Goal: Task Accomplishment & Management: Manage account settings

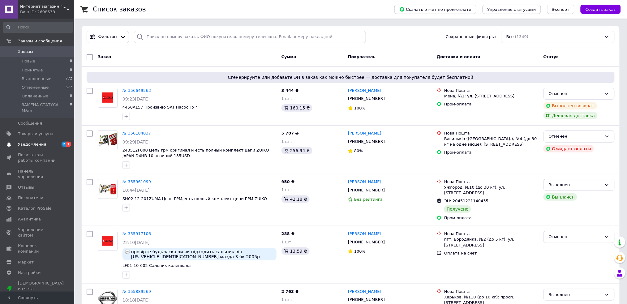
click at [34, 142] on span "Уведомления" at bounding box center [32, 145] width 28 height 6
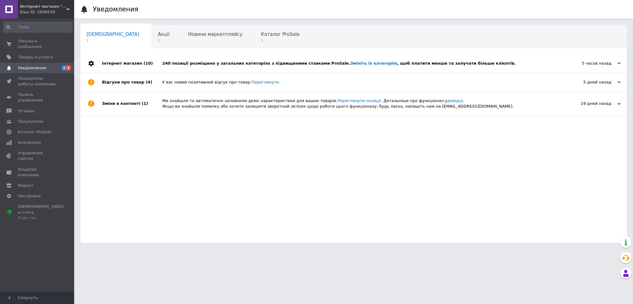
click at [591, 83] on div "5 дней назад" at bounding box center [590, 82] width 62 height 6
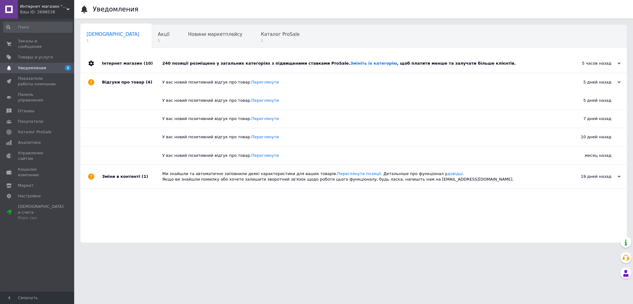
click at [490, 63] on div "240 позиції розміщено у загальних категоріях з підвищеними ставками ProSale. Зм…" at bounding box center [360, 64] width 397 height 6
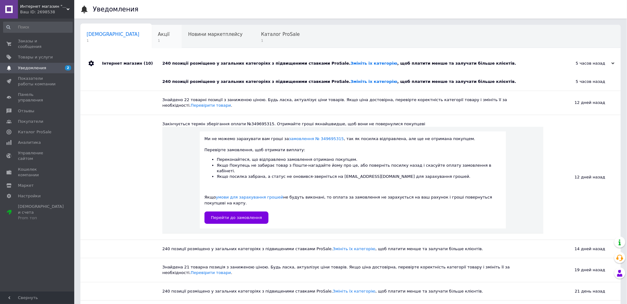
click at [158, 39] on span "1" at bounding box center [164, 40] width 12 height 5
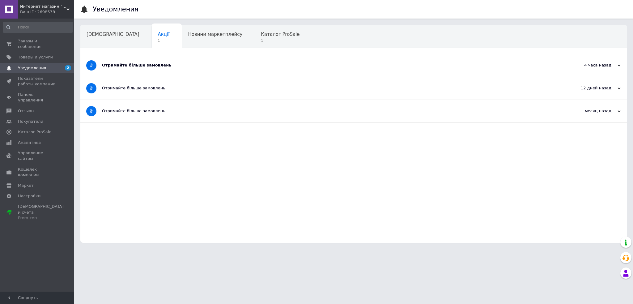
click at [142, 71] on div "Отримайте більше замовлень" at bounding box center [330, 65] width 457 height 23
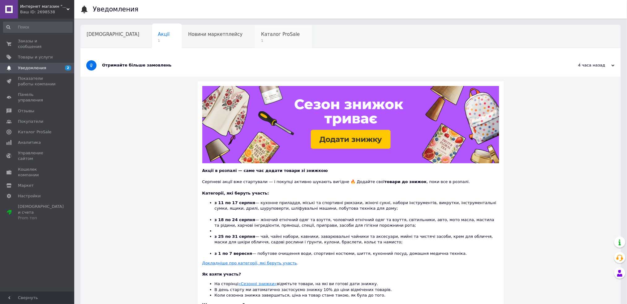
click at [261, 36] on span "Каталог ProSale" at bounding box center [280, 35] width 39 height 6
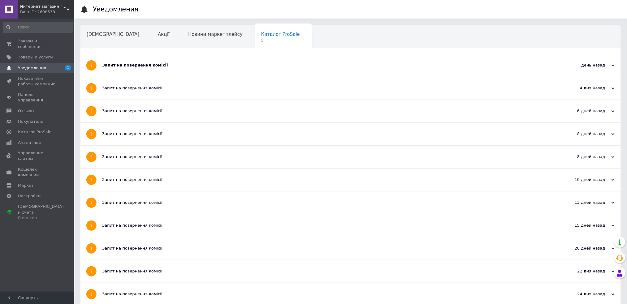
click at [194, 61] on div "Запит на повернення комісії" at bounding box center [327, 65] width 451 height 23
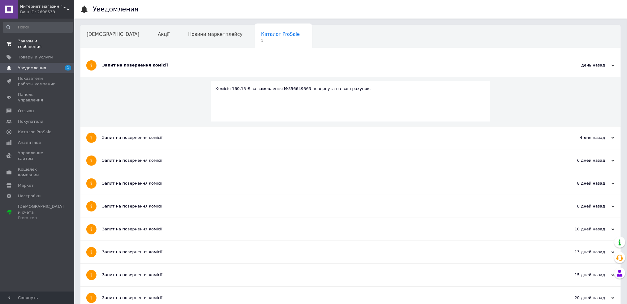
click at [40, 42] on span "Заказы и сообщения" at bounding box center [37, 43] width 39 height 11
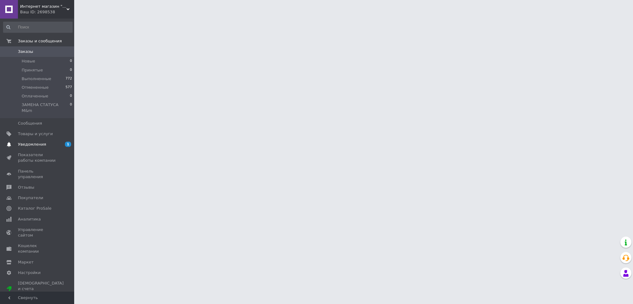
click at [32, 142] on span "Уведомления" at bounding box center [32, 145] width 28 height 6
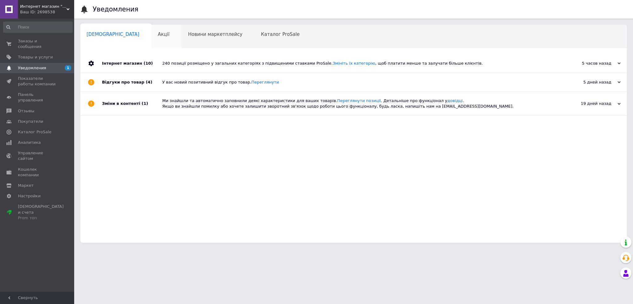
click at [158, 37] on span "Акції" at bounding box center [164, 35] width 12 height 6
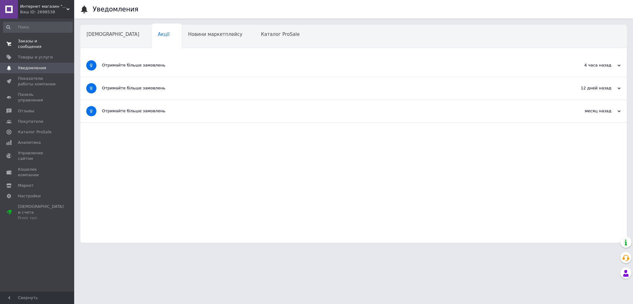
click at [43, 41] on span "Заказы и сообщения" at bounding box center [37, 43] width 39 height 11
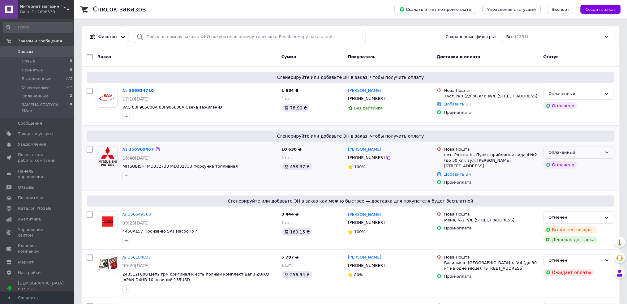
click at [578, 151] on div "Оплаченный" at bounding box center [575, 152] width 53 height 6
click at [565, 163] on li "Принят" at bounding box center [579, 165] width 71 height 11
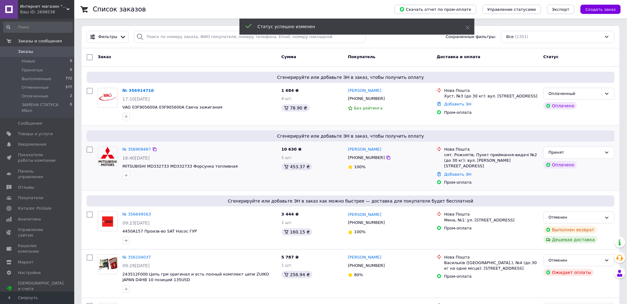
click at [460, 154] on div "смт. Рожнятів, Пункт приймання-видачі №2 (до 30 кг): вул. [PERSON_NAME][STREET_…" at bounding box center [491, 160] width 94 height 17
copy div "Рожнятів"
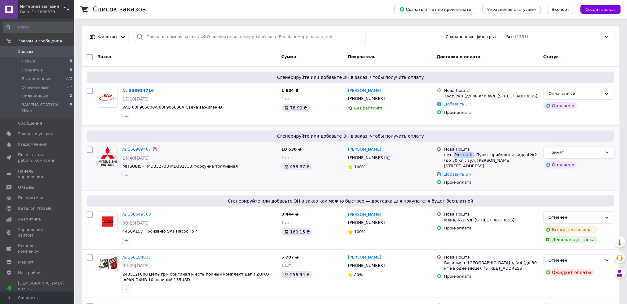
click at [347, 150] on div "[PERSON_NAME]" at bounding box center [389, 149] width 85 height 7
copy link "[PERSON_NAME]"
click at [386, 157] on icon at bounding box center [388, 157] width 5 height 5
drag, startPoint x: 233, startPoint y: 160, endPoint x: 185, endPoint y: 169, distance: 48.3
click at [185, 169] on div "№ 356909467 16:40[DATE] MITSUBISHI MD332733 MD332733 Форсунка топливная" at bounding box center [199, 162] width 159 height 37
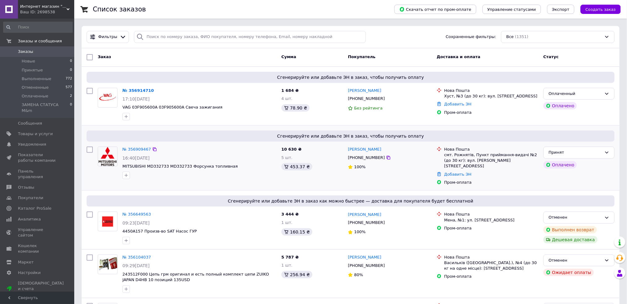
copy div "MITSUBISHI MD332733 MD332733"
drag, startPoint x: 210, startPoint y: 166, endPoint x: 146, endPoint y: 170, distance: 63.8
click at [144, 169] on span "MITSUBISHI MD332733 MD332733 Форсунка топливная" at bounding box center [199, 167] width 154 height 6
copy span "MD332733 MD332733 Форсунка топливная"
click at [125, 175] on icon "button" at bounding box center [126, 175] width 3 height 3
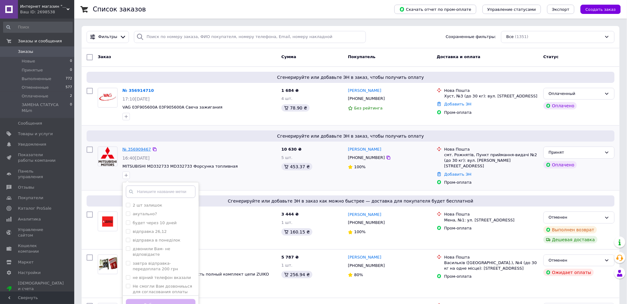
click at [137, 149] on link "№ 356909467" at bounding box center [136, 149] width 28 height 5
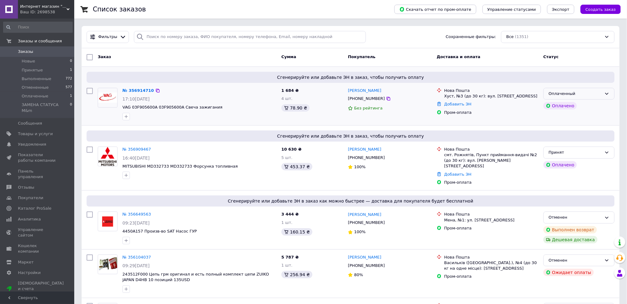
click at [593, 93] on div "Оплаченный" at bounding box center [575, 94] width 53 height 6
click at [574, 104] on li "Принят" at bounding box center [579, 106] width 71 height 11
click at [448, 98] on div "Хуст, №3 (до 30 кг): вул. [STREET_ADDRESS]" at bounding box center [491, 96] width 94 height 6
click at [451, 96] on div "Хуст, №3 (до 30 кг): вул. [STREET_ADDRESS]" at bounding box center [491, 96] width 94 height 6
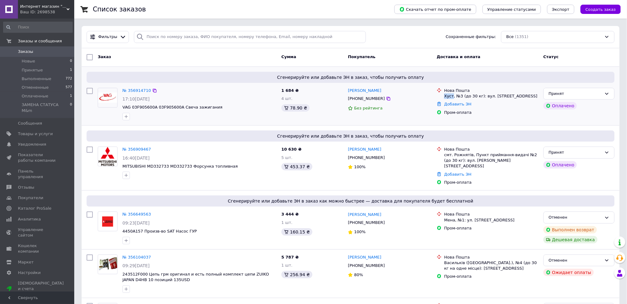
copy div "Хуст"
drag, startPoint x: 358, startPoint y: 88, endPoint x: 351, endPoint y: 88, distance: 6.5
click at [351, 88] on div "[PERSON_NAME]" at bounding box center [389, 90] width 85 height 7
copy link "[PERSON_NAME]"
click at [386, 98] on icon at bounding box center [388, 98] width 5 height 5
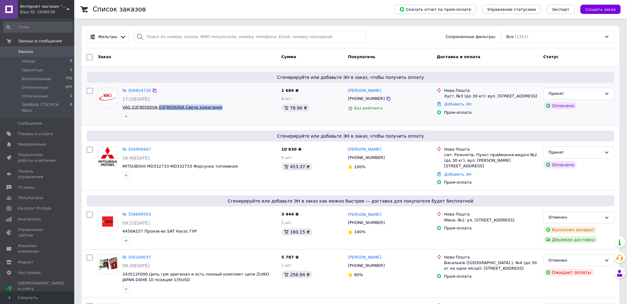
drag, startPoint x: 220, startPoint y: 107, endPoint x: 155, endPoint y: 106, distance: 65.9
click at [155, 106] on span "VAG 03F905600A 03F905600A Свеча зажигания" at bounding box center [199, 108] width 154 height 6
copy span "03F905600A Свеча зажигания"
